Goal: Task Accomplishment & Management: Complete application form

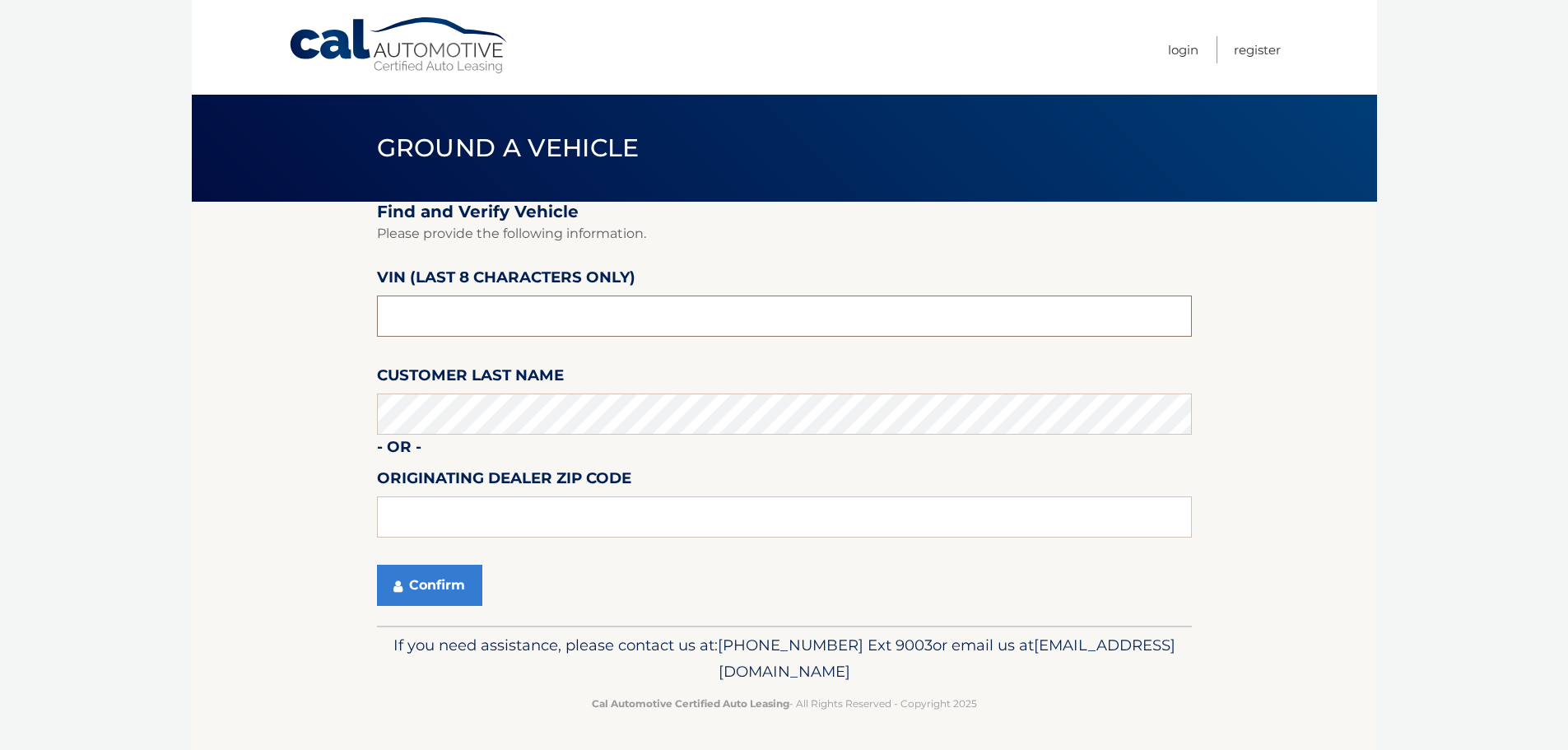
click at [452, 317] on input "text" at bounding box center [784, 315] width 814 height 41
type input "nb021031"
type input "10306"
drag, startPoint x: 464, startPoint y: 519, endPoint x: 36, endPoint y: 514, distance: 428.0
click at [92, 514] on body "Cal Automotive Menu Login Register Ground a Vehicle" at bounding box center [784, 375] width 1568 height 750
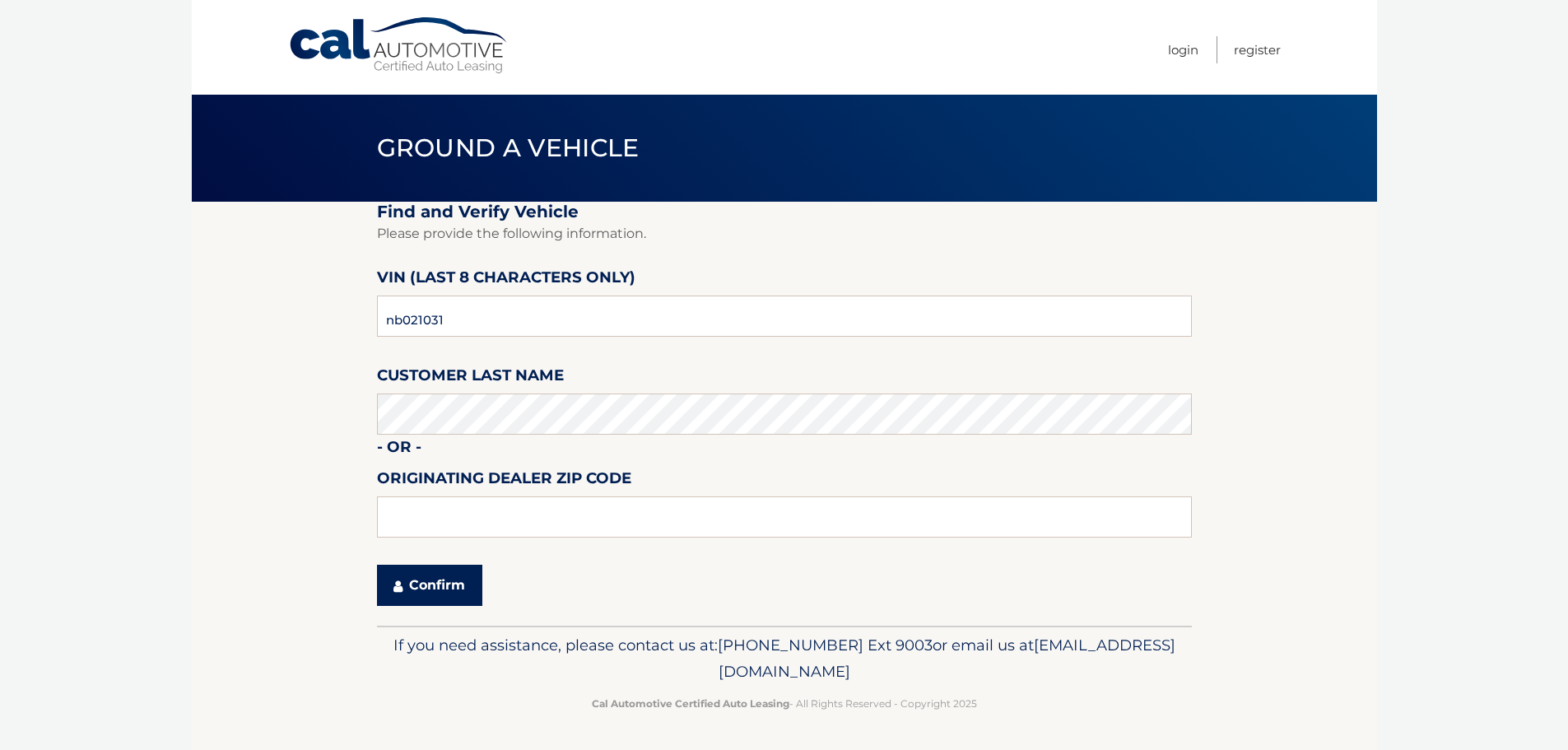
click at [418, 578] on button "Confirm" at bounding box center [429, 584] width 106 height 41
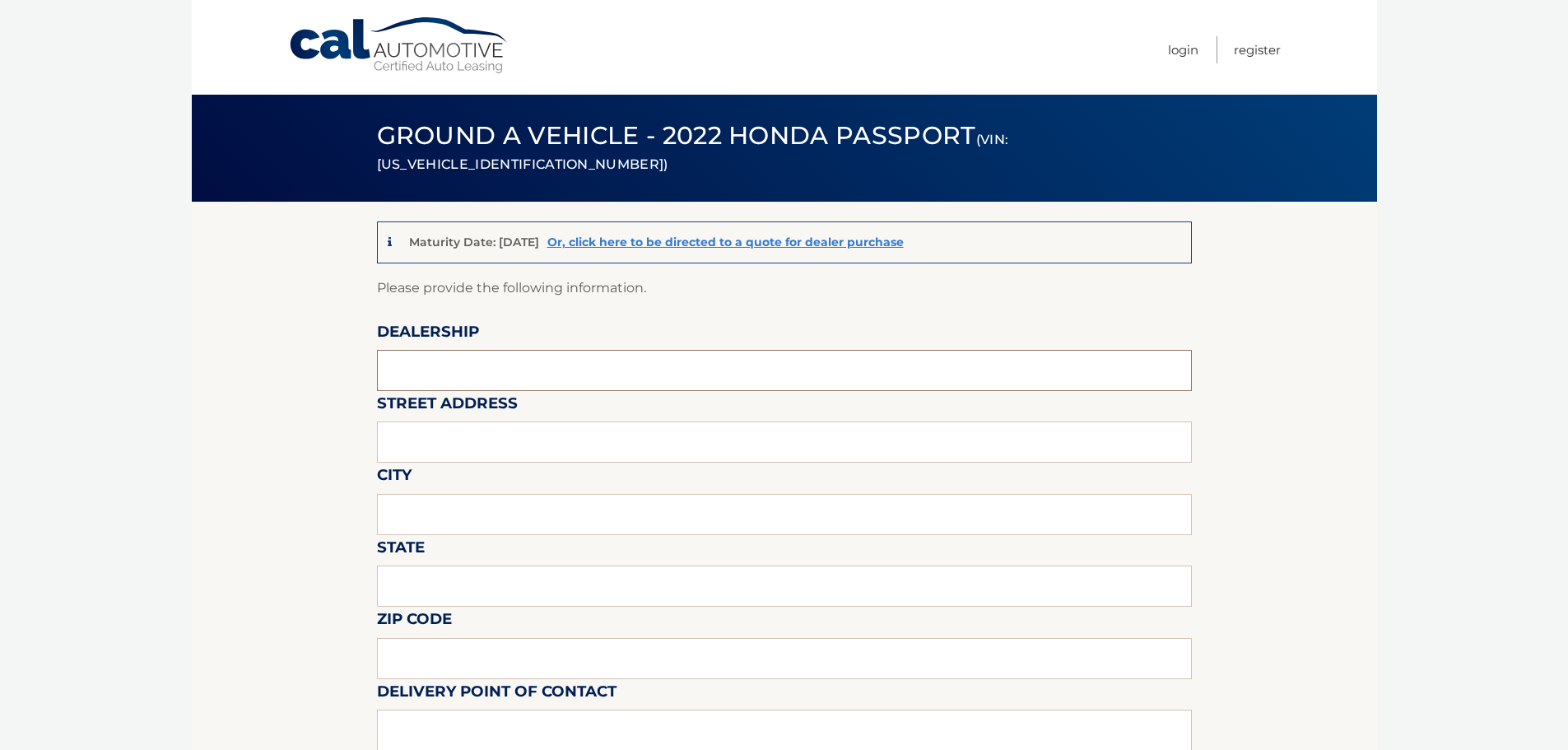
click at [465, 383] on input "text" at bounding box center [784, 370] width 814 height 41
type input "island chevrolet"
click at [449, 450] on input "text" at bounding box center [784, 442] width 814 height 41
type input "[STREET_ADDRESS]"
click at [430, 524] on input "text" at bounding box center [784, 514] width 814 height 41
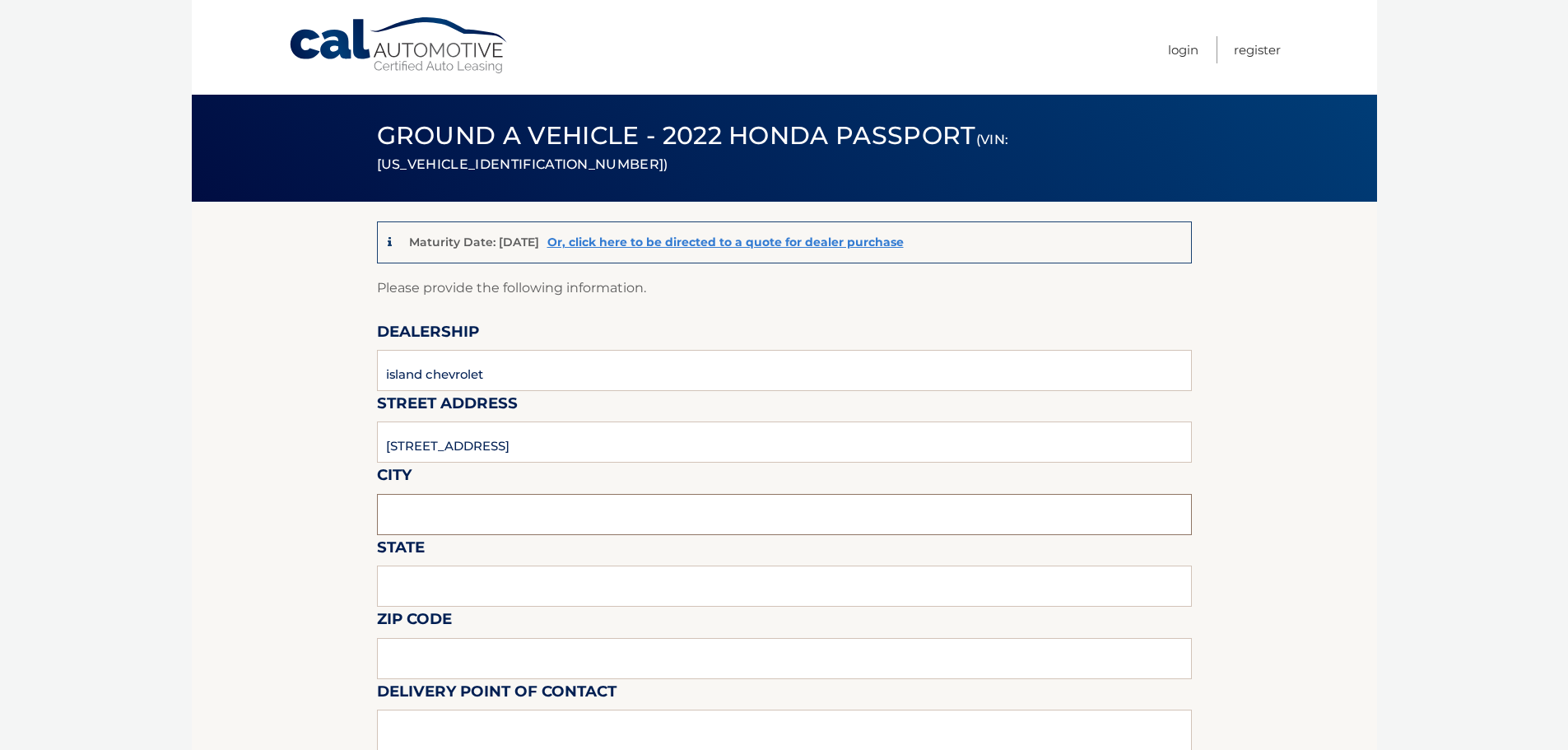
type input "[GEOGRAPHIC_DATA]"
type input "NY"
type input "10308"
type input "[PERSON_NAME]"
type input "7188641167"
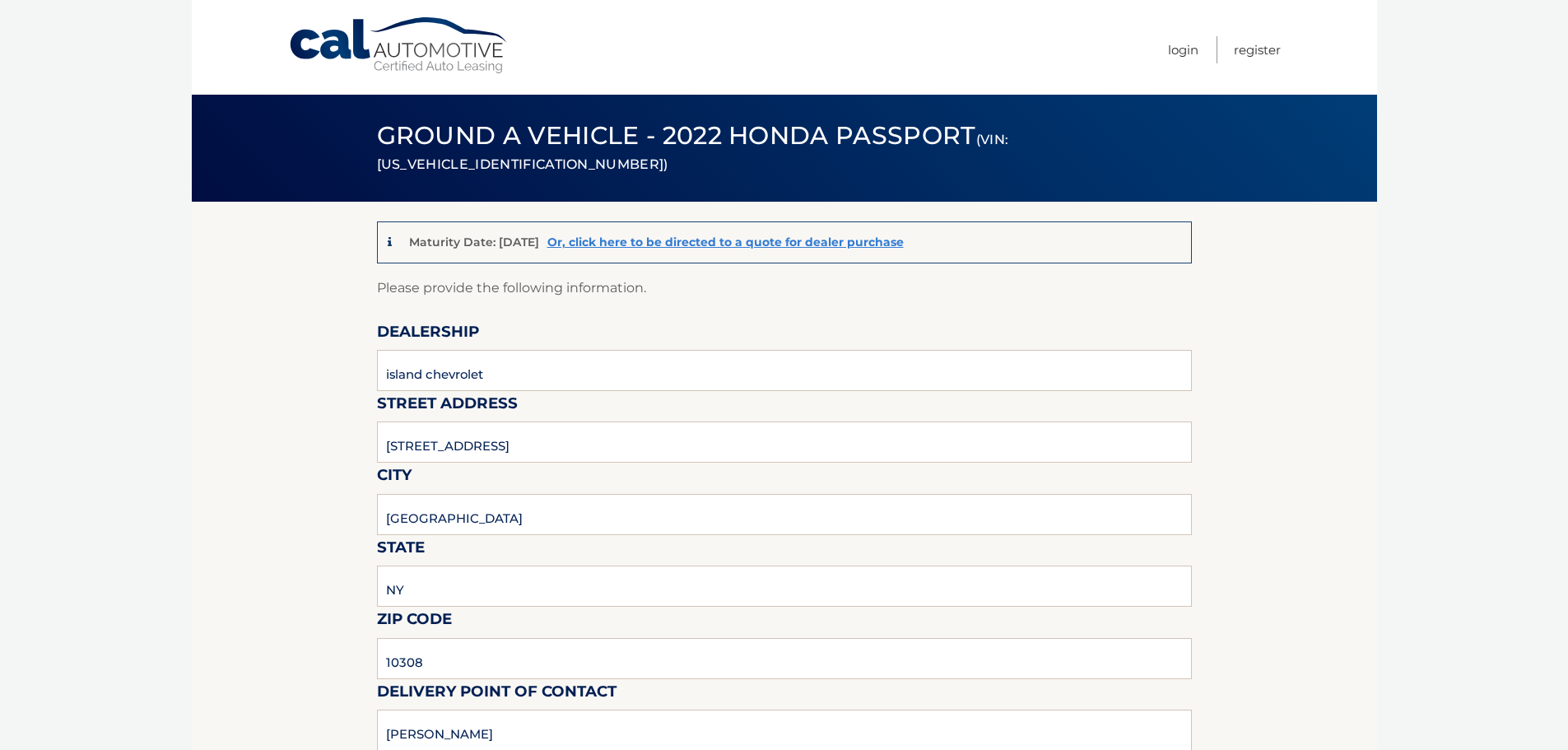
type input "[EMAIL_ADDRESS][DOMAIN_NAME]"
click at [440, 669] on input "10308" at bounding box center [784, 658] width 814 height 41
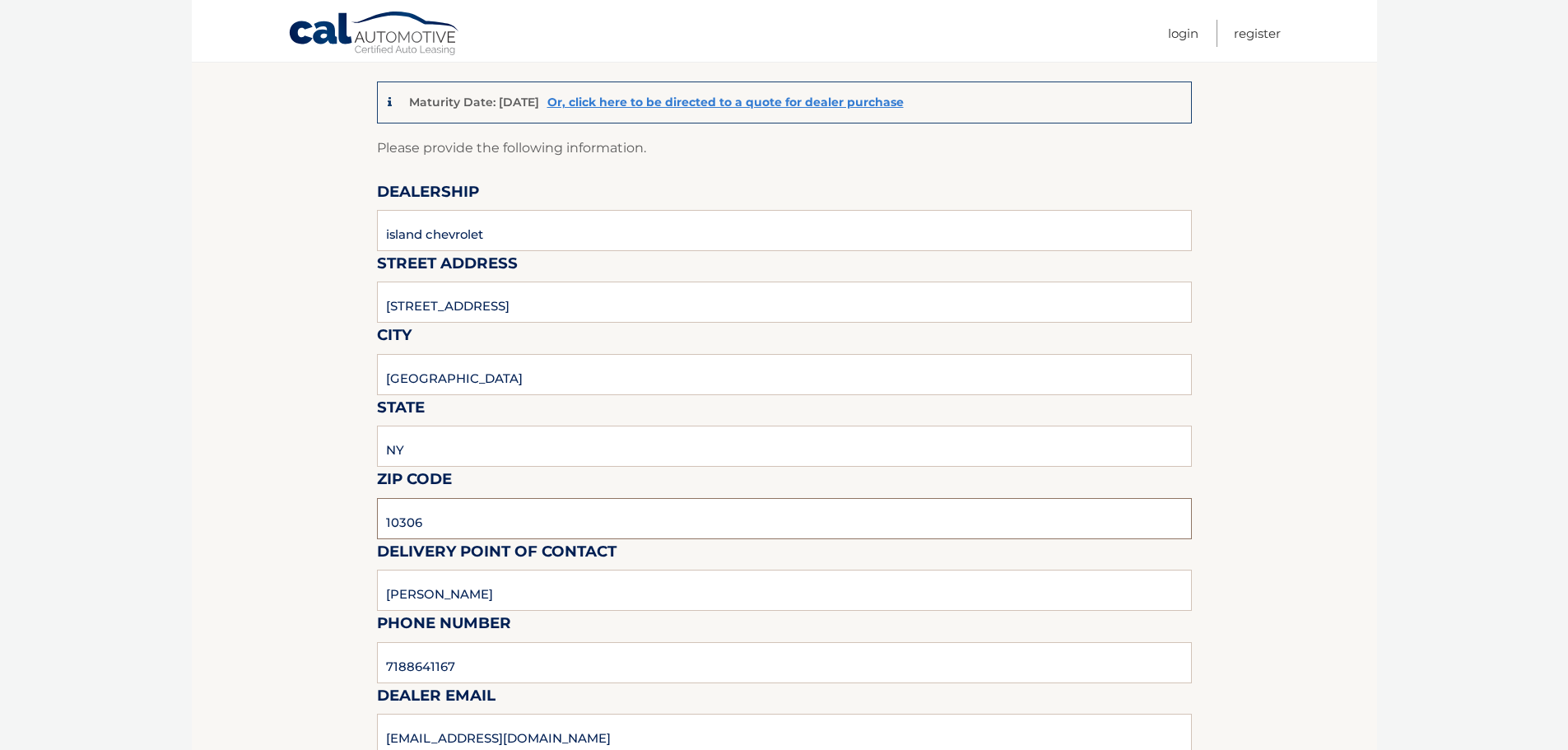
scroll to position [329, 0]
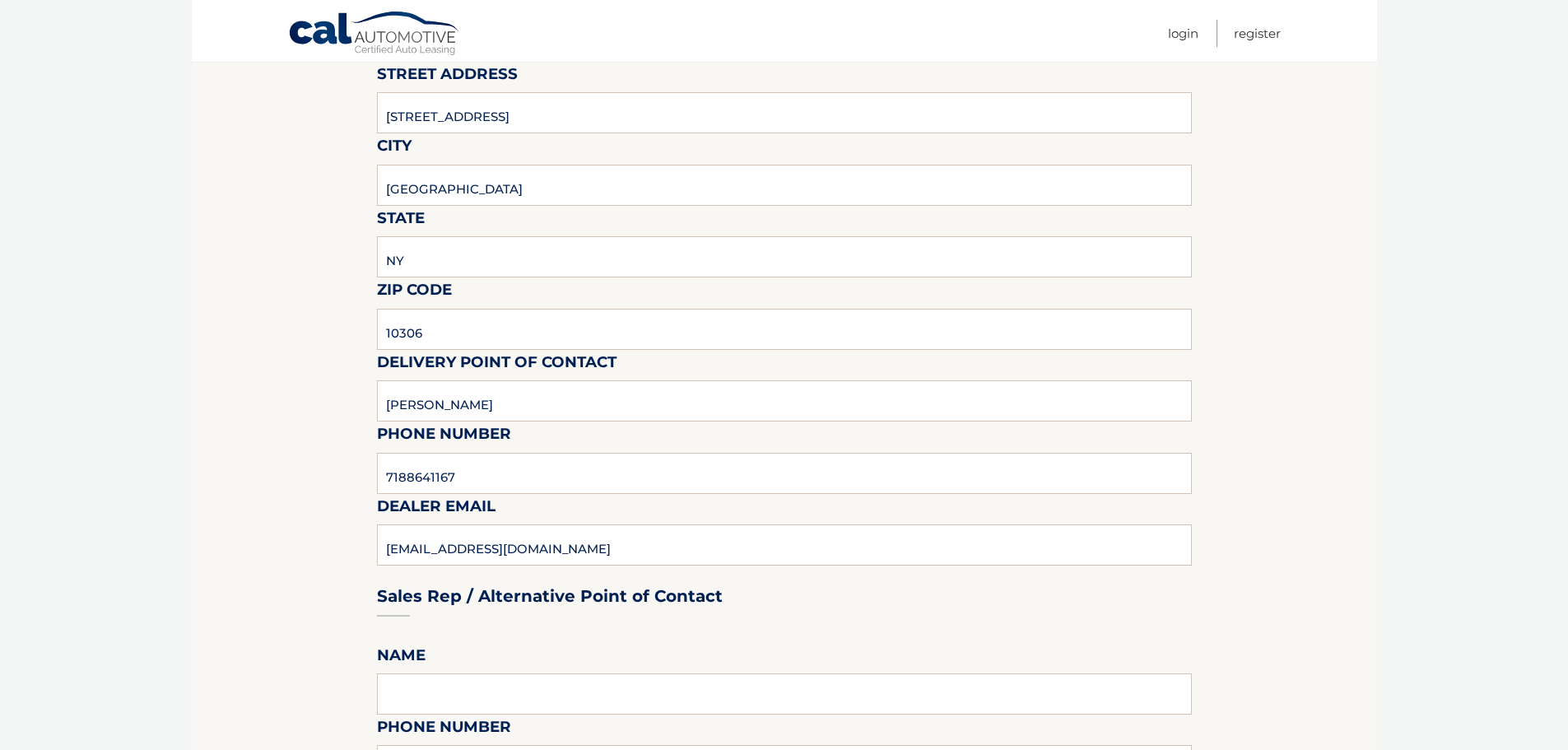
drag, startPoint x: 533, startPoint y: 545, endPoint x: 521, endPoint y: 545, distance: 12.0
click at [529, 545] on div "Sales Rep / Alternative Point of Contact" at bounding box center [784, 565] width 814 height 116
click at [490, 545] on div "Sales Rep / Alternative Point of Contact" at bounding box center [784, 565] width 814 height 116
click at [527, 552] on div "Sales Rep / Alternative Point of Contact" at bounding box center [784, 565] width 814 height 116
click at [566, 315] on input "10306" at bounding box center [784, 328] width 814 height 41
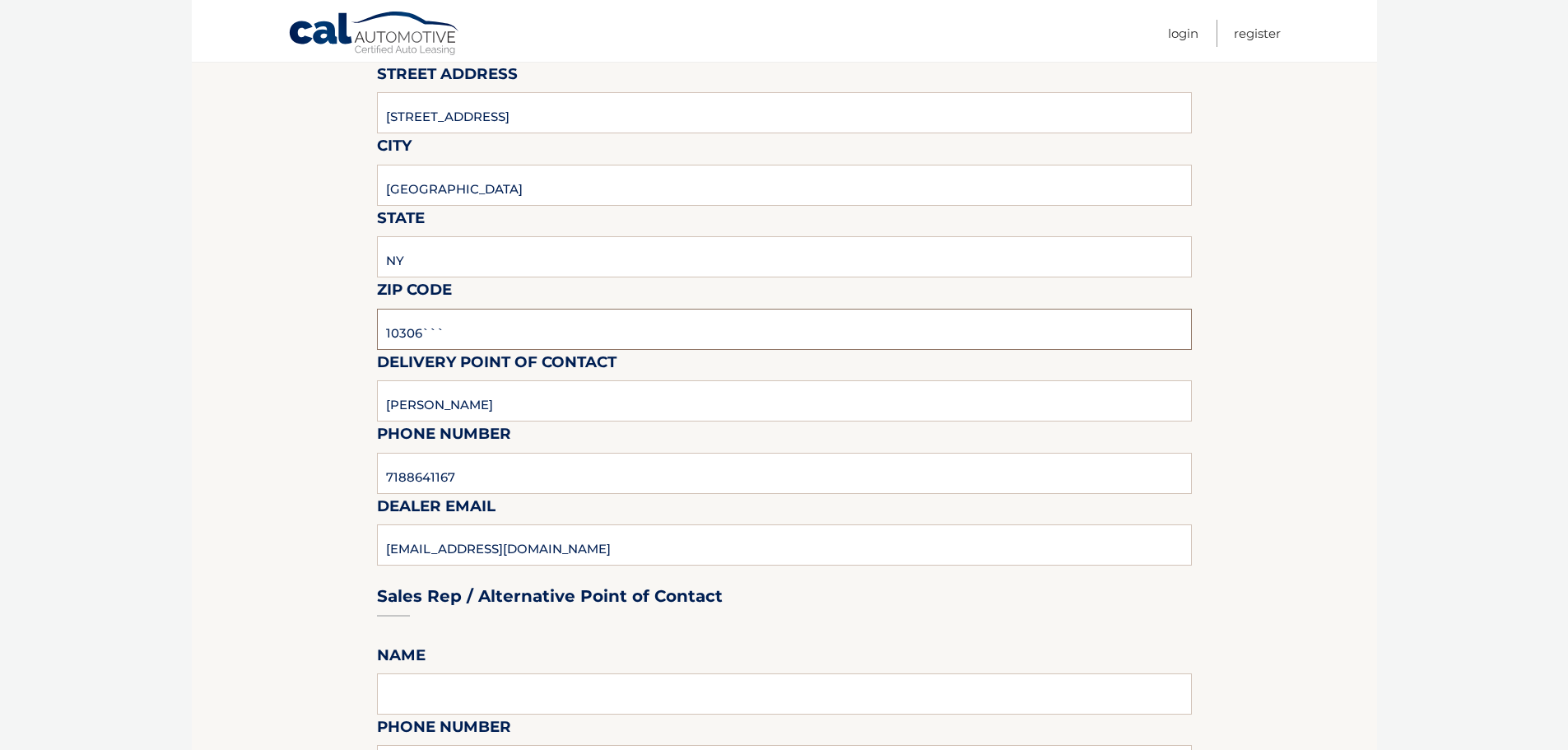
type input "10306```"
click at [573, 479] on input "7188641167" at bounding box center [784, 473] width 814 height 41
click at [654, 557] on div "Sales Rep / Alternative Point of Contact" at bounding box center [784, 565] width 814 height 116
click at [547, 545] on div "Sales Rep / Alternative Point of Contact" at bounding box center [784, 565] width 814 height 116
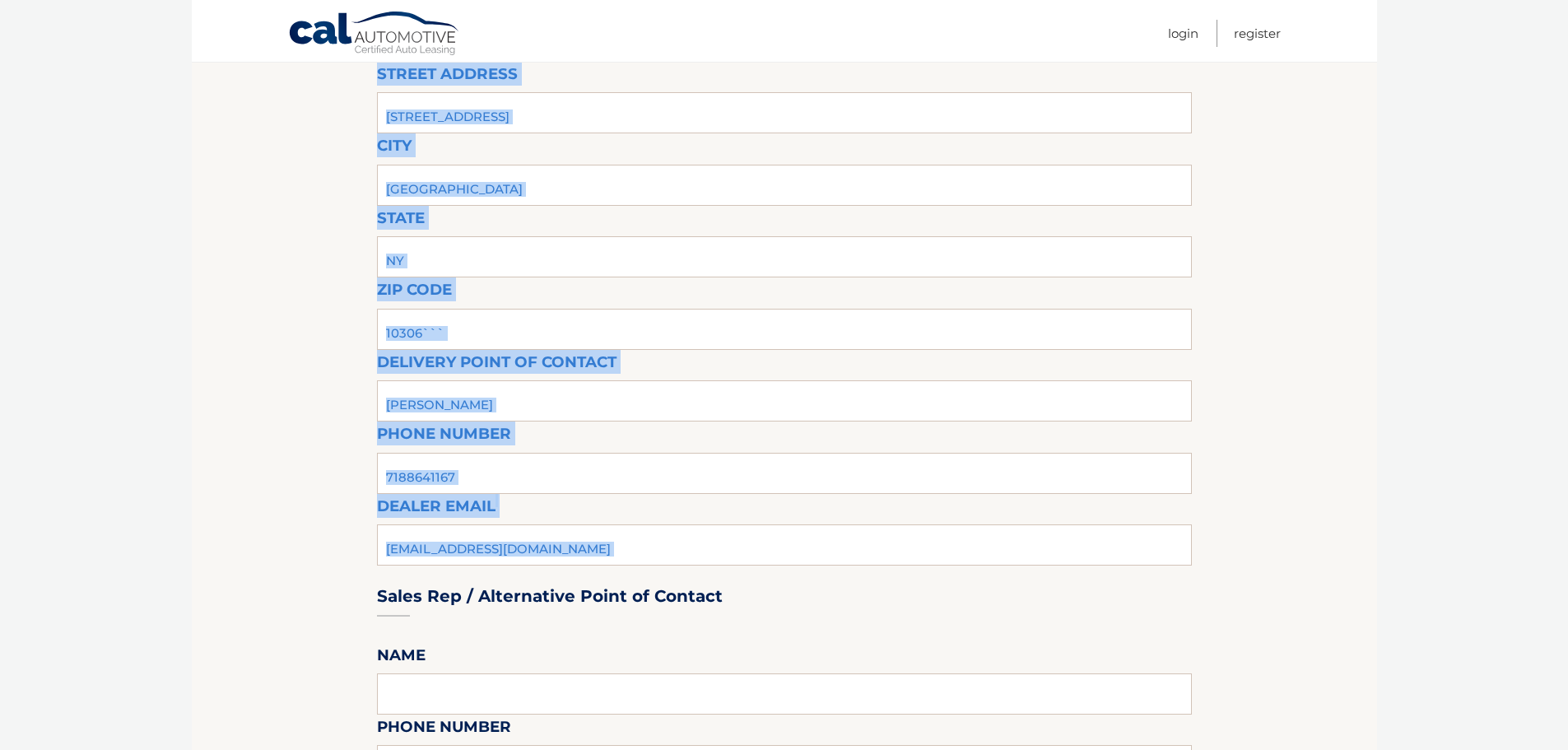
drag, startPoint x: 506, startPoint y: 548, endPoint x: 341, endPoint y: 551, distance: 165.0
click at [492, 555] on div "Sales Rep / Alternative Point of Contact" at bounding box center [784, 565] width 814 height 116
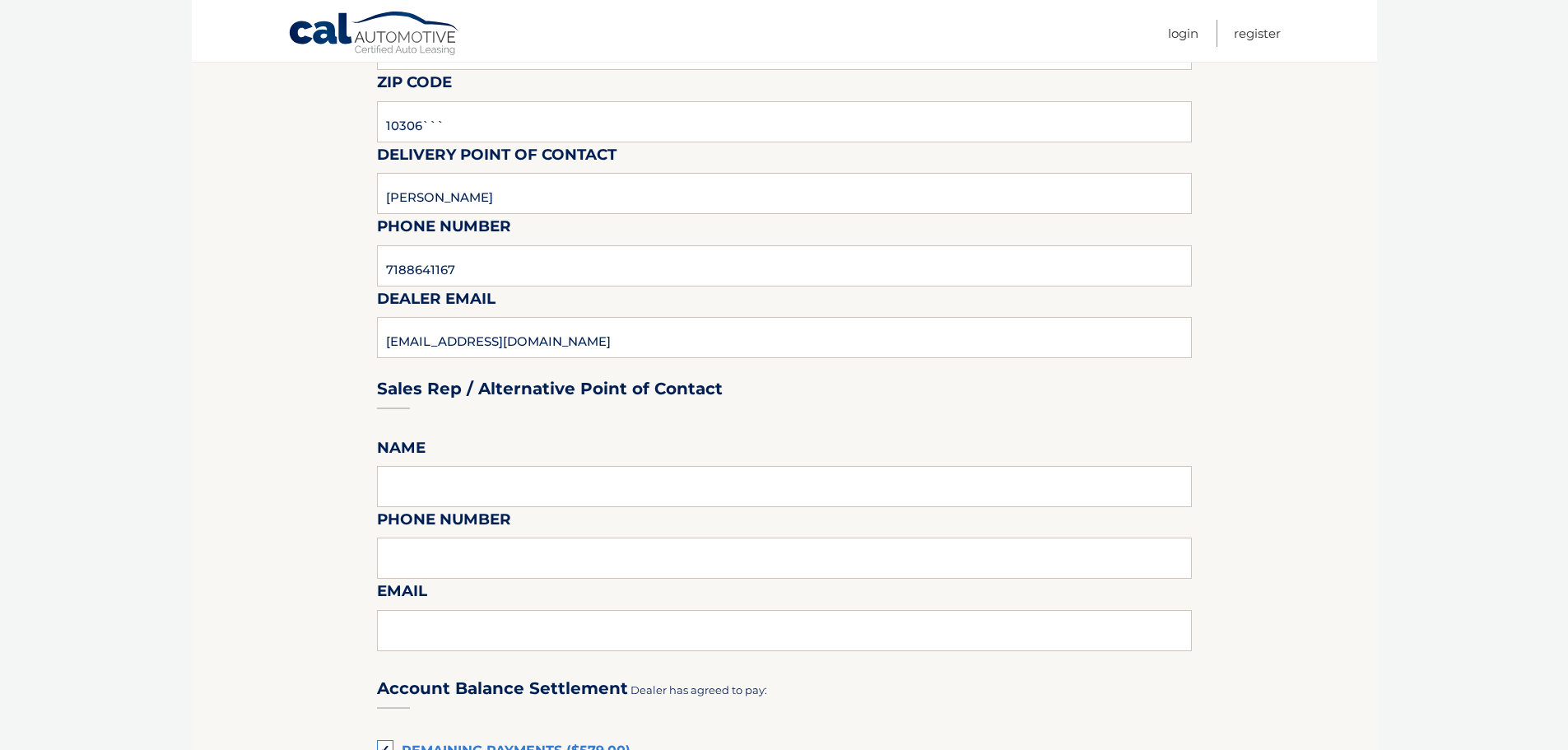
scroll to position [576, 0]
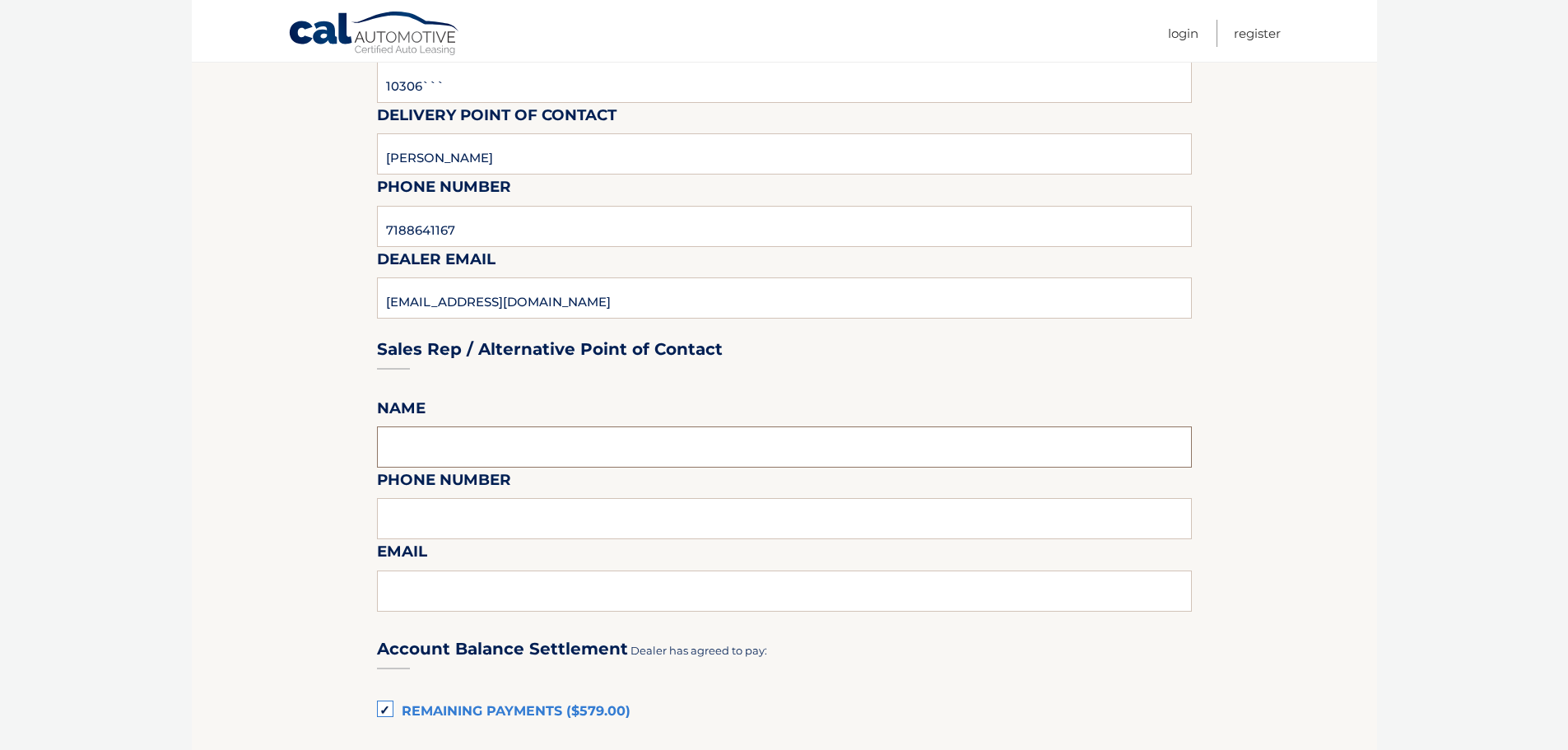
click at [436, 439] on input "text" at bounding box center [784, 446] width 814 height 41
type input "[PERSON_NAME]"
type input "7188641167"
click at [525, 592] on input "[EMAIL_ADDRESS][DOMAIN_NAME]" at bounding box center [784, 590] width 814 height 41
drag, startPoint x: 525, startPoint y: 592, endPoint x: 227, endPoint y: 590, distance: 298.0
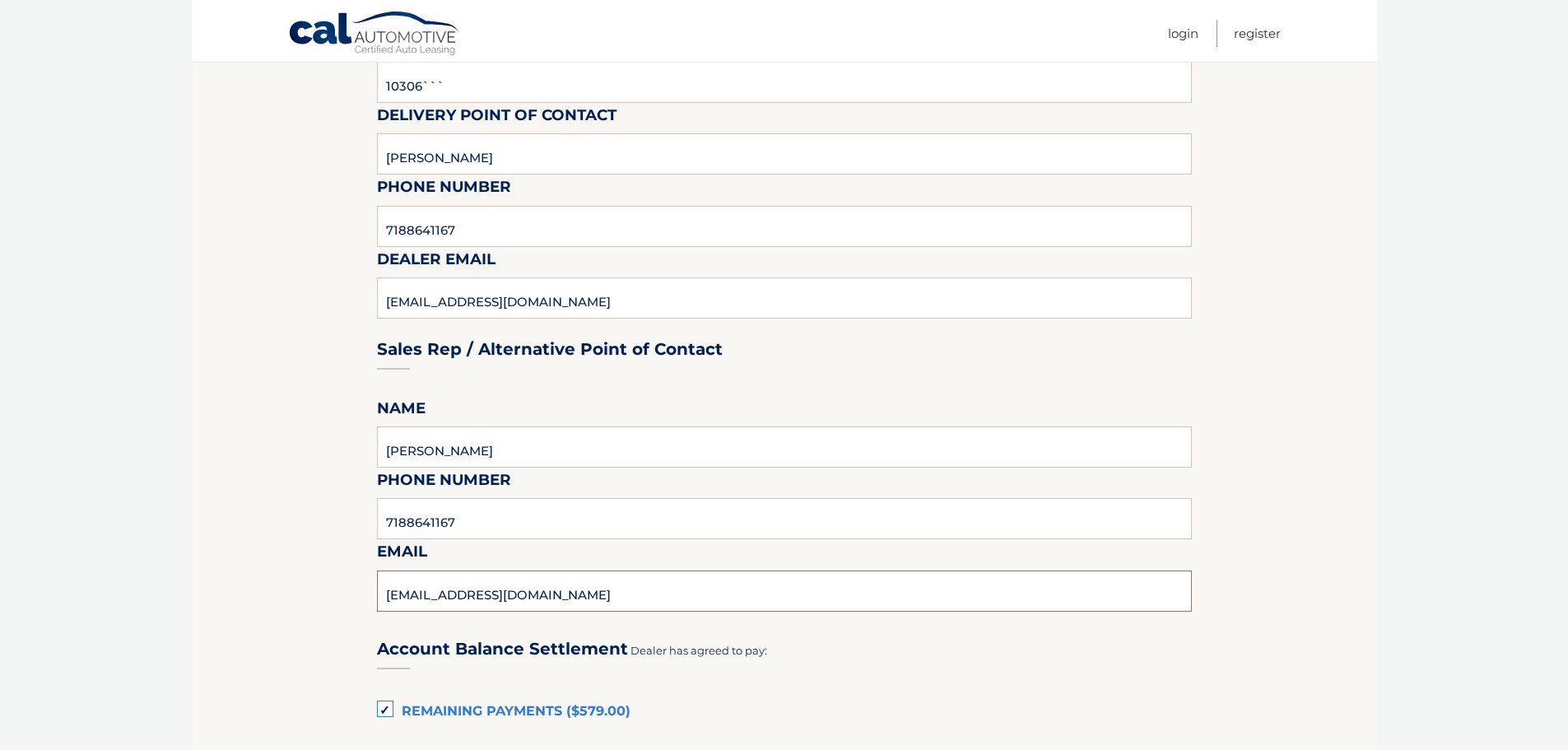
click at [227, 590] on section "Maturity Date: [DATE] Or, click here to be directed to a quote for dealer purch…" at bounding box center [784, 526] width 1185 height 1804
type input "[PERSON_NAME][EMAIL_ADDRESS][DOMAIN_NAME]"
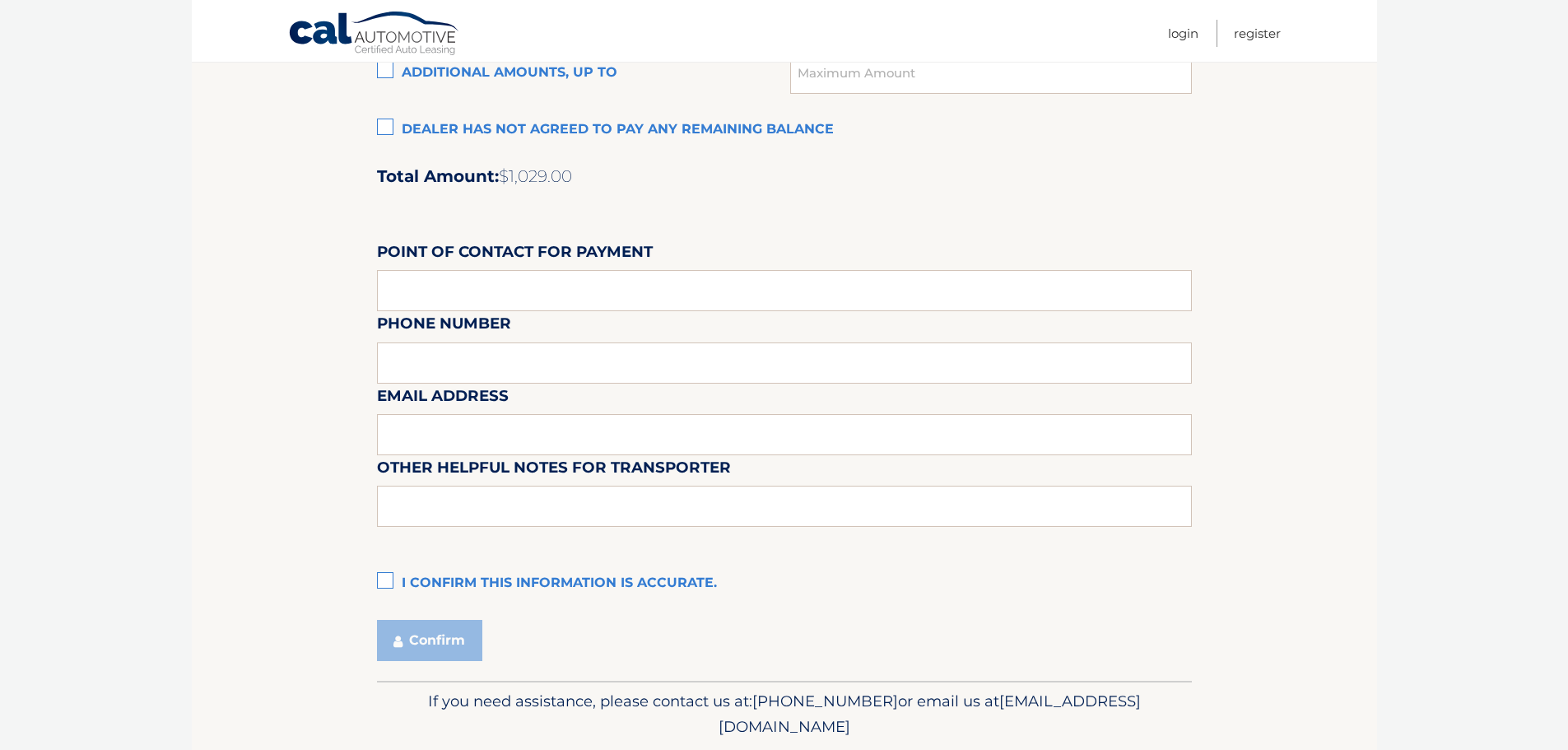
scroll to position [1380, 0]
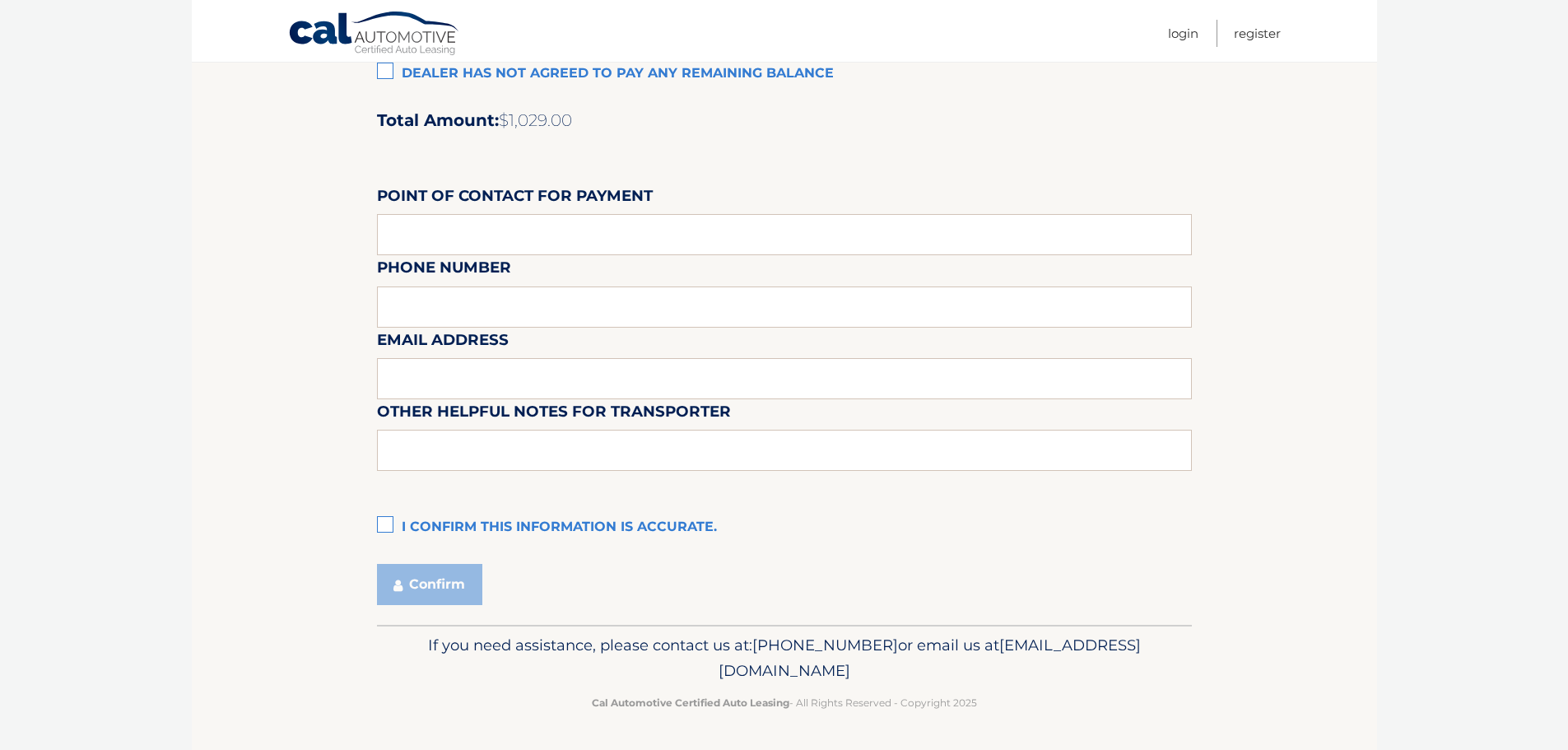
click at [385, 527] on label "I confirm this information is accurate." at bounding box center [784, 527] width 814 height 33
click at [0, 0] on input "I confirm this information is accurate." at bounding box center [0, 0] width 0 height 0
click at [435, 586] on button "Confirm" at bounding box center [429, 583] width 106 height 41
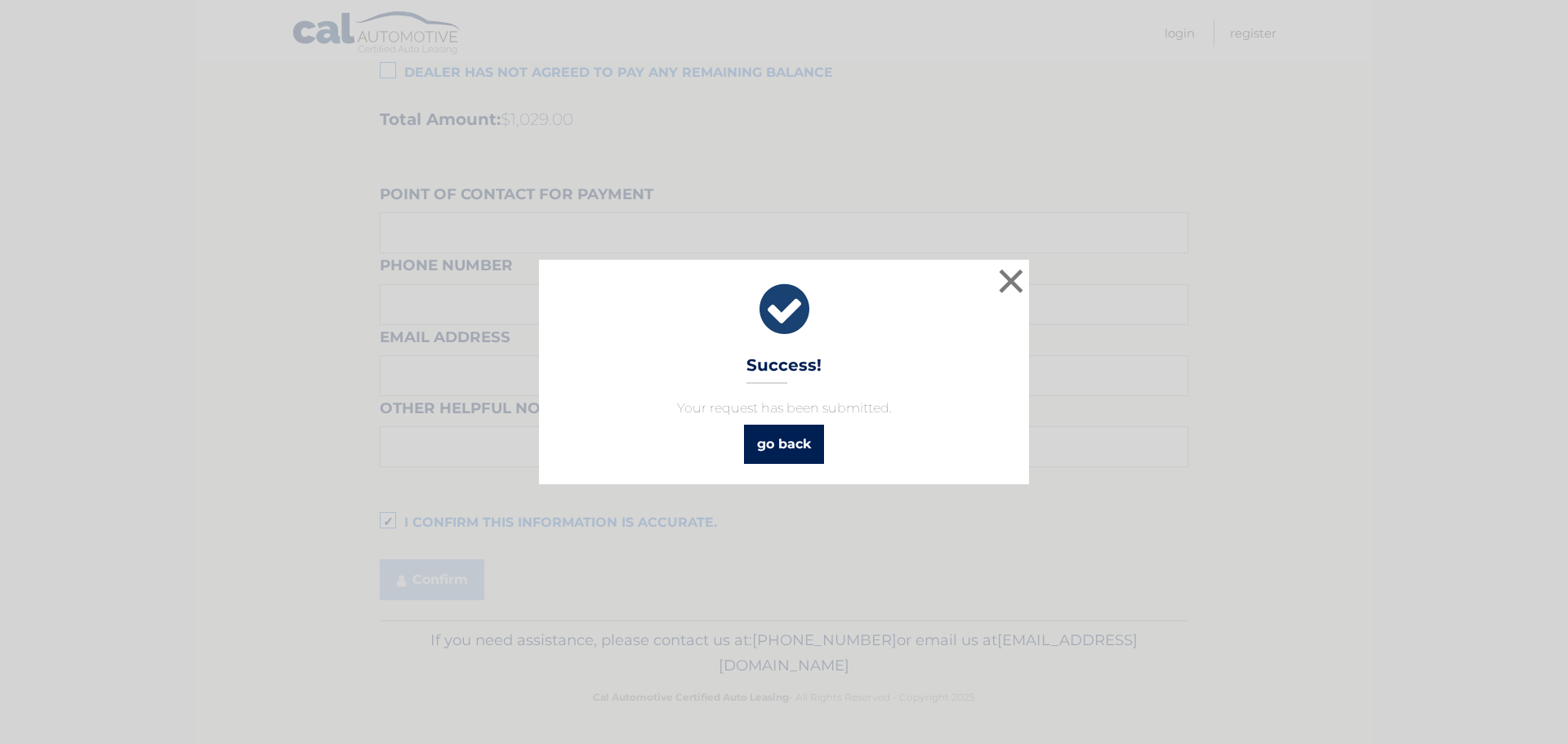
click at [771, 448] on link "go back" at bounding box center [784, 445] width 80 height 40
